Goal: Book appointment/travel/reservation

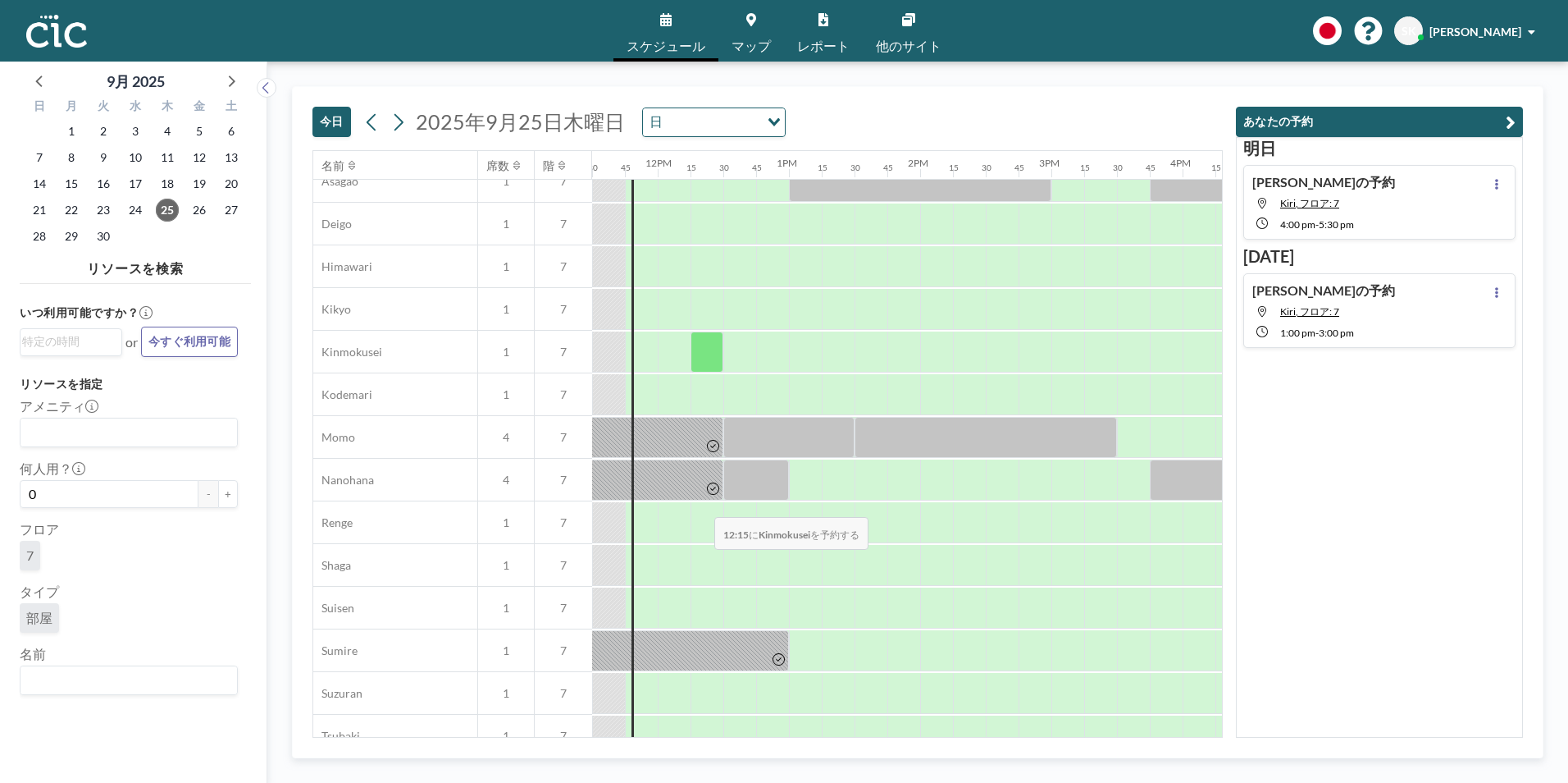
scroll to position [575, 1509]
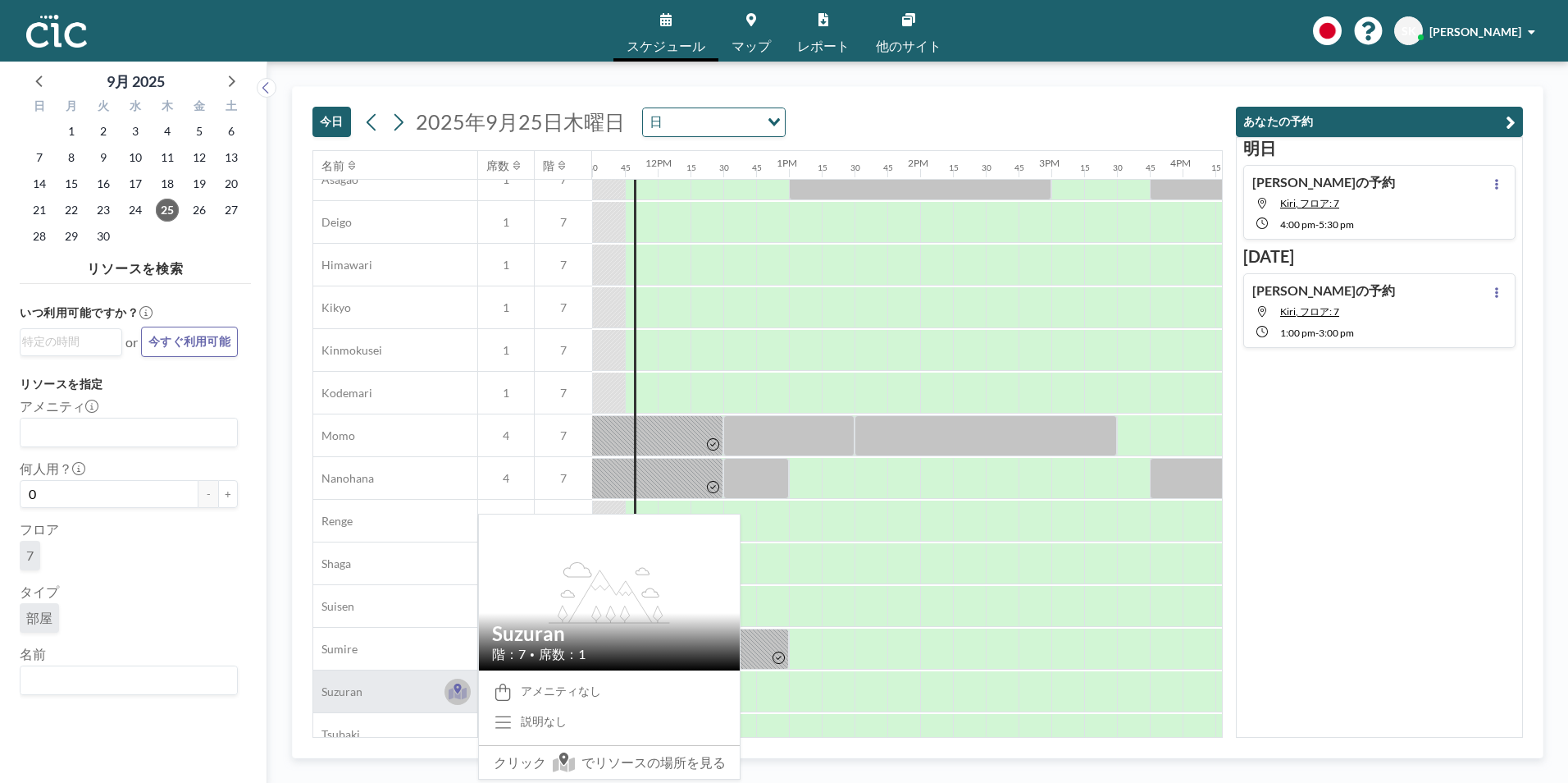
click at [460, 693] on icon at bounding box center [458, 691] width 19 height 16
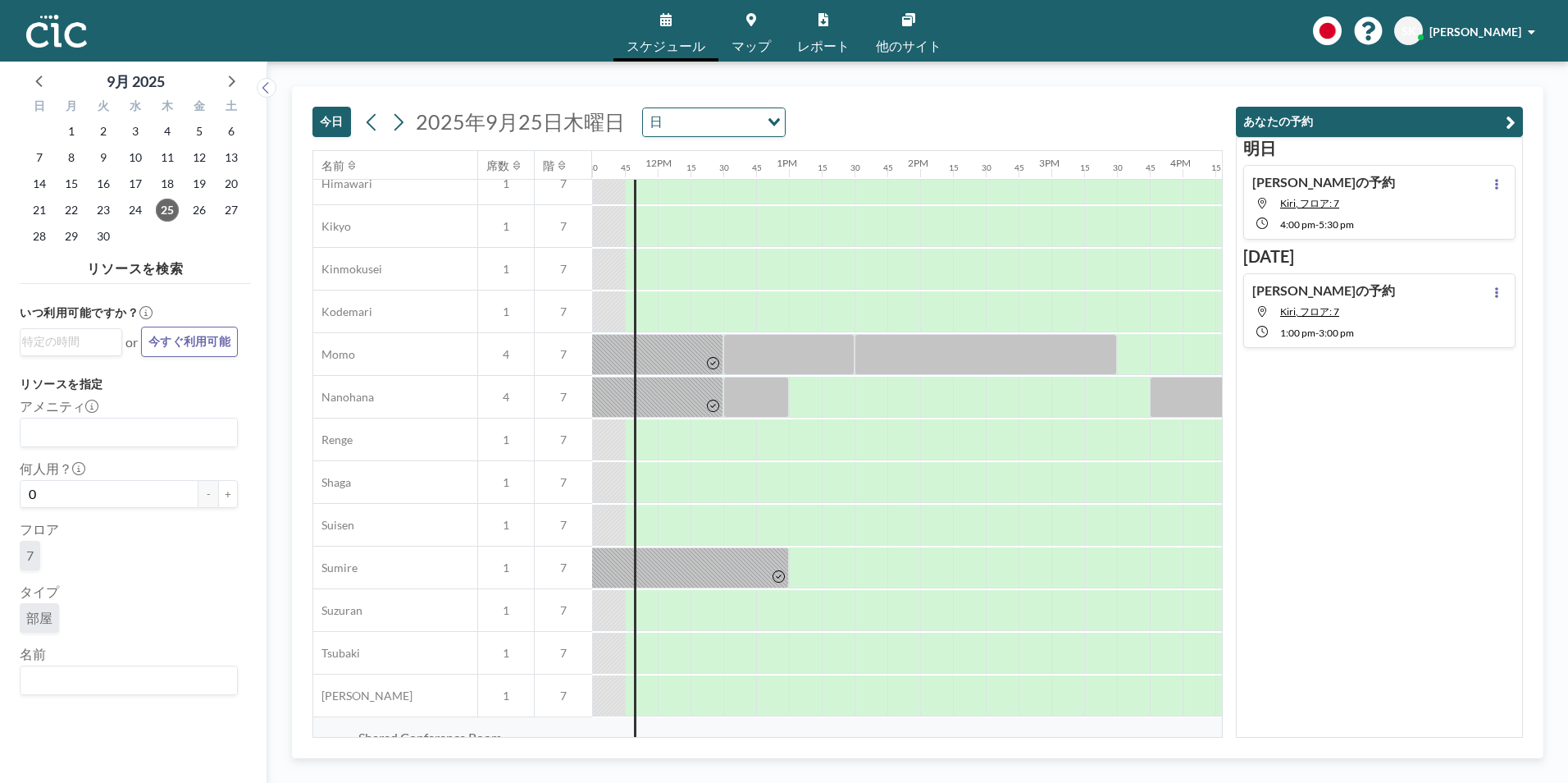
scroll to position [656, 1509]
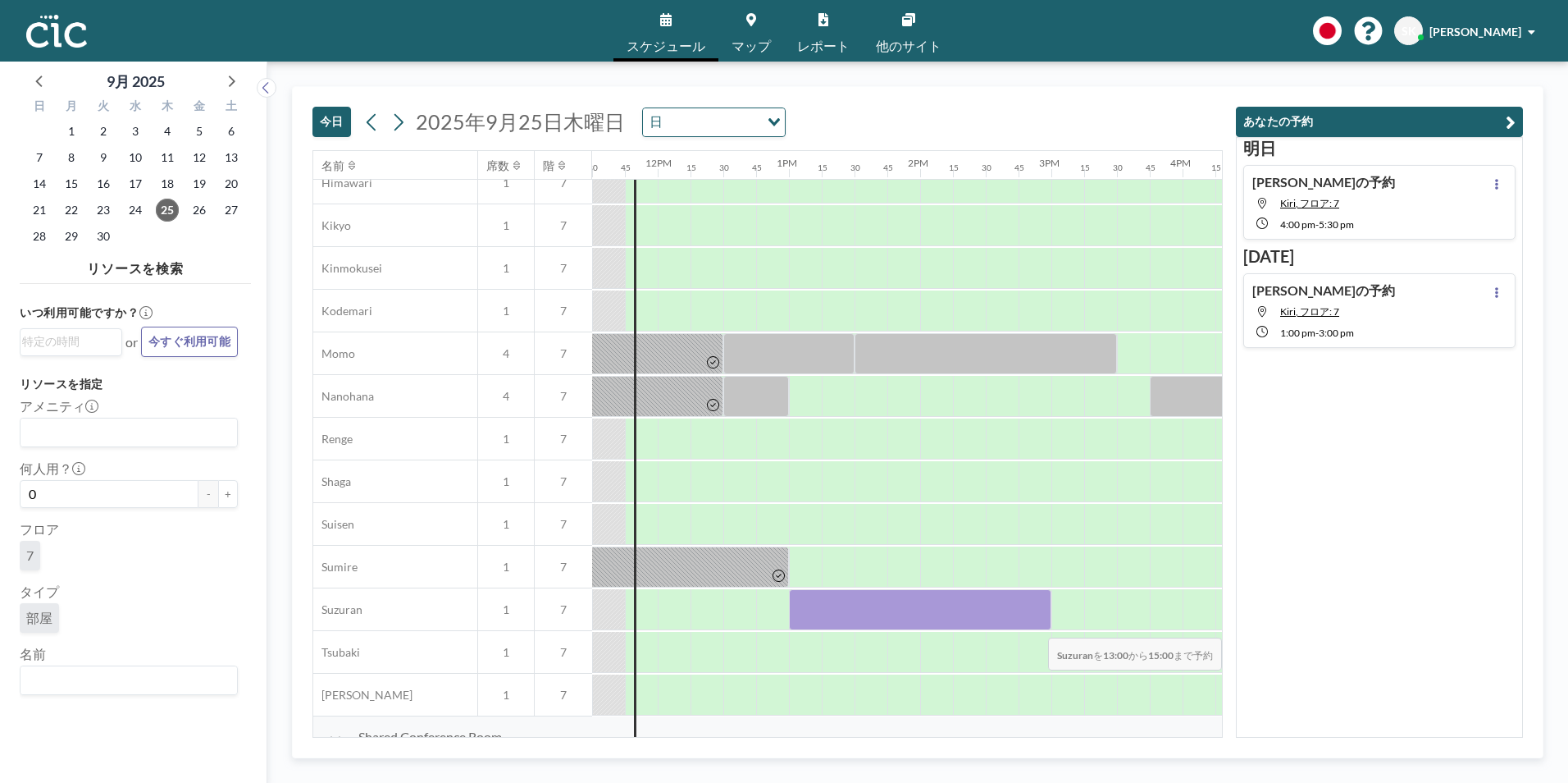
drag, startPoint x: 802, startPoint y: 619, endPoint x: 1035, endPoint y: 626, distance: 233.1
click at [1035, 626] on div at bounding box center [920, 610] width 262 height 41
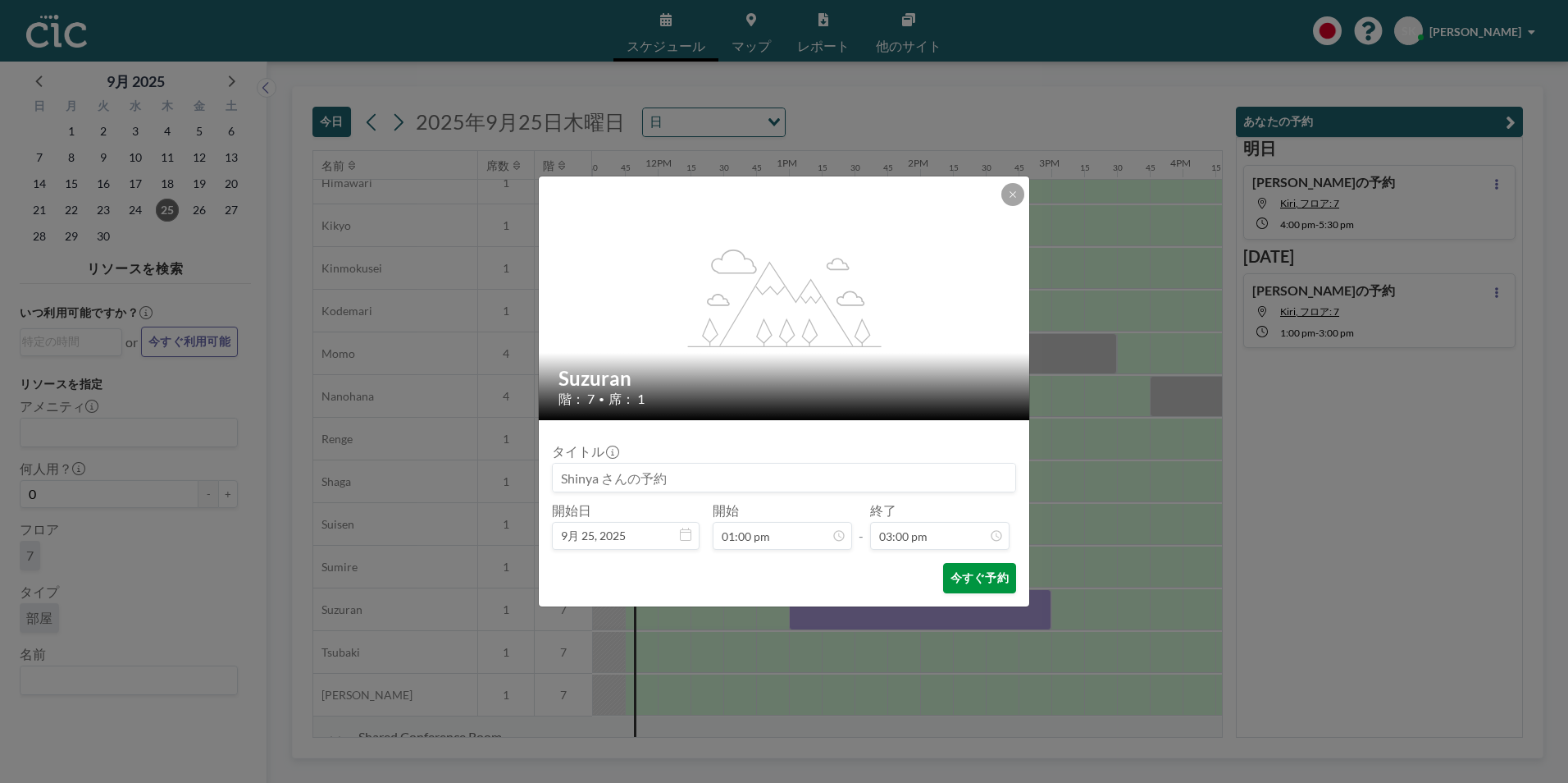
click at [982, 593] on button "今すぐ予約" at bounding box center [979, 578] width 73 height 31
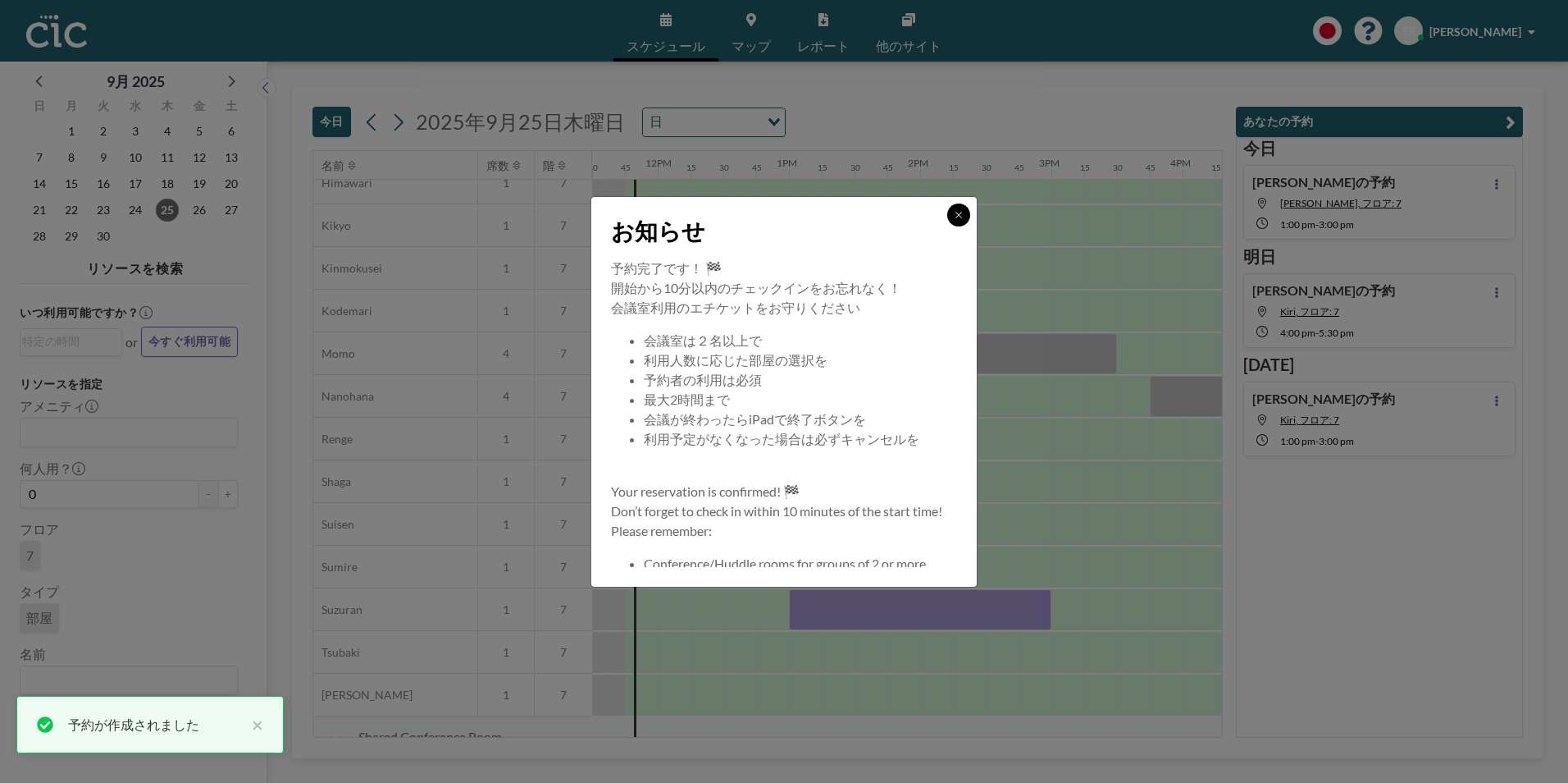
click at [956, 210] on icon at bounding box center [959, 215] width 10 height 10
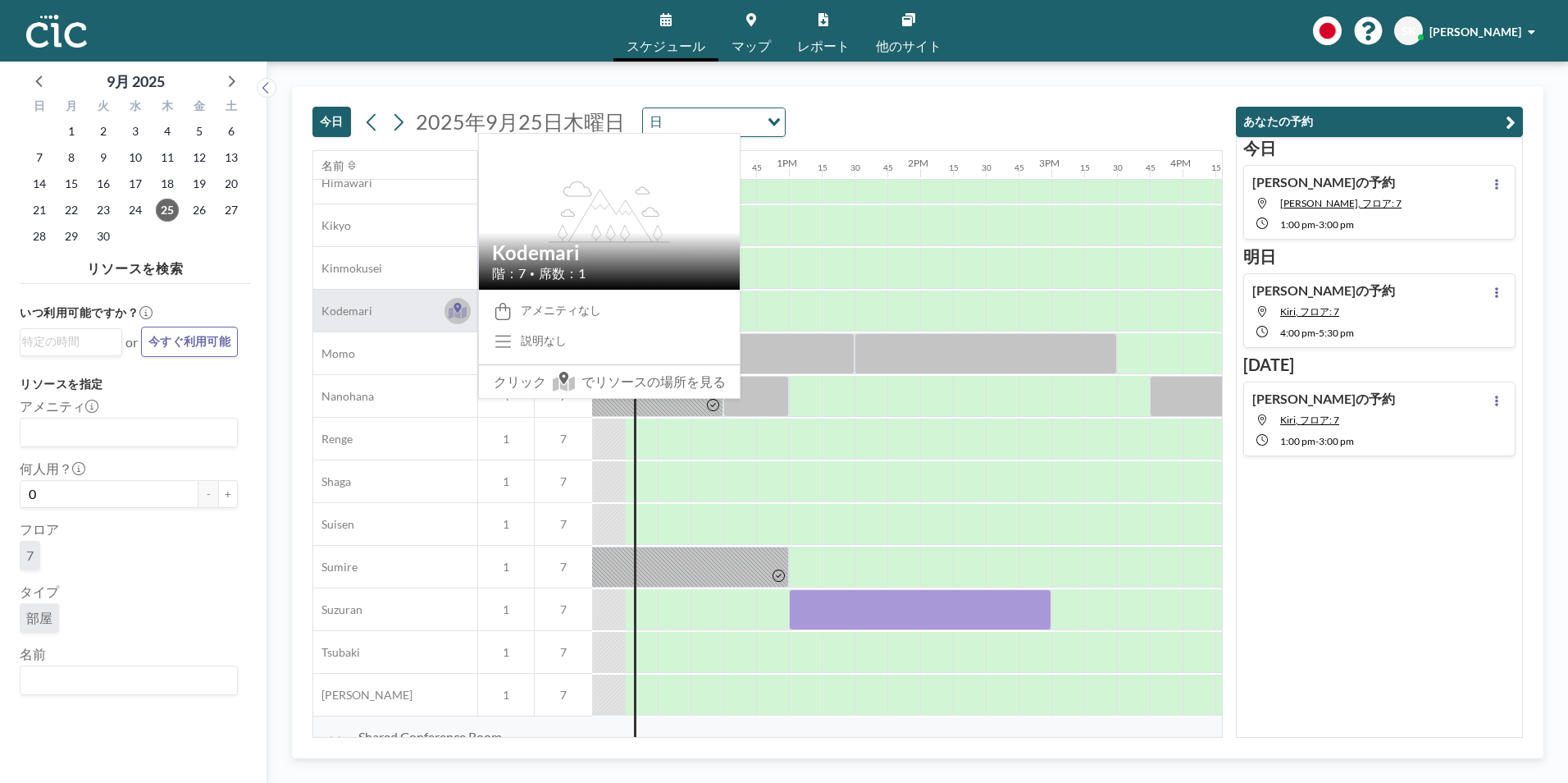
click at [467, 311] on icon at bounding box center [458, 312] width 19 height 13
